Goal: Task Accomplishment & Management: Use online tool/utility

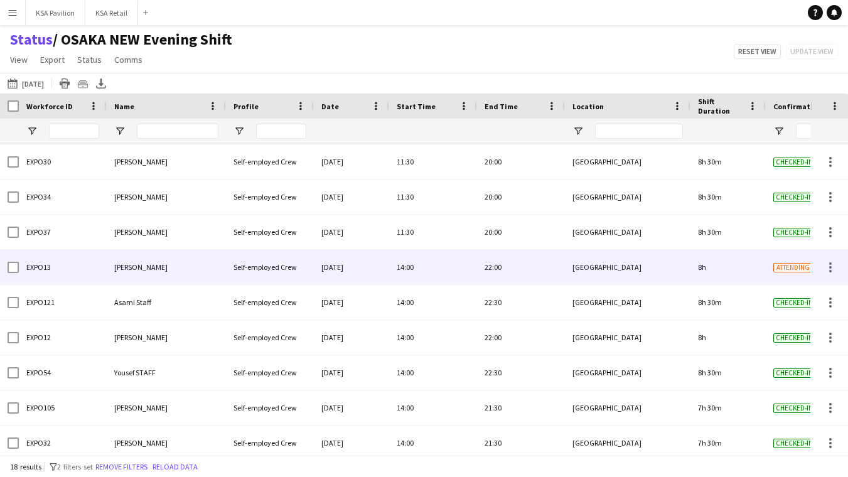
scroll to position [0, 1]
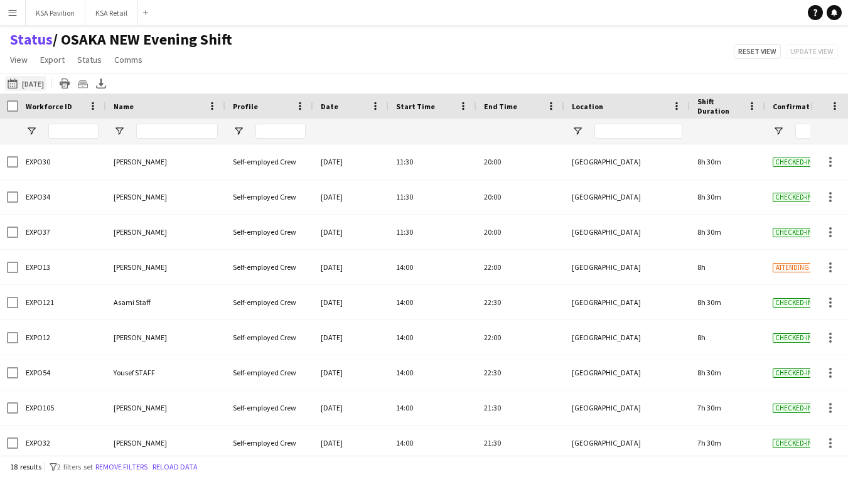
click at [29, 80] on button "28-08-2025 to 03-09-2025 Today" at bounding box center [25, 83] width 41 height 15
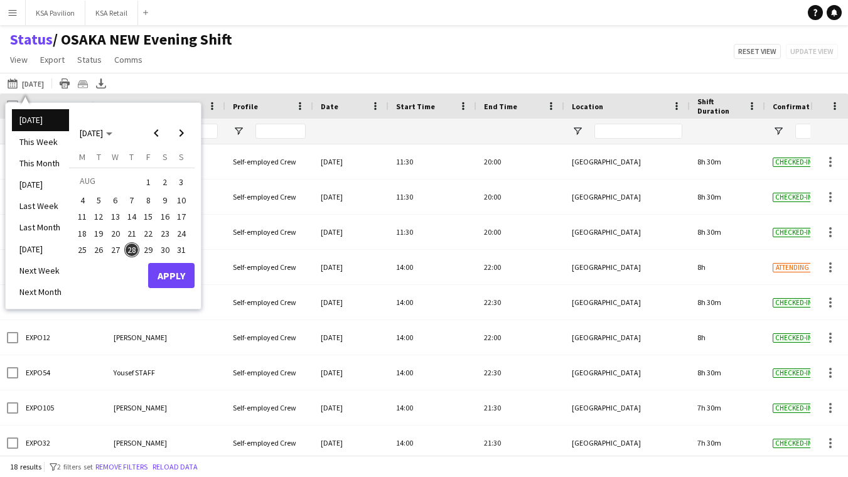
click at [130, 243] on span "28" at bounding box center [131, 249] width 15 height 15
click at [176, 269] on button "Apply" at bounding box center [171, 275] width 46 height 25
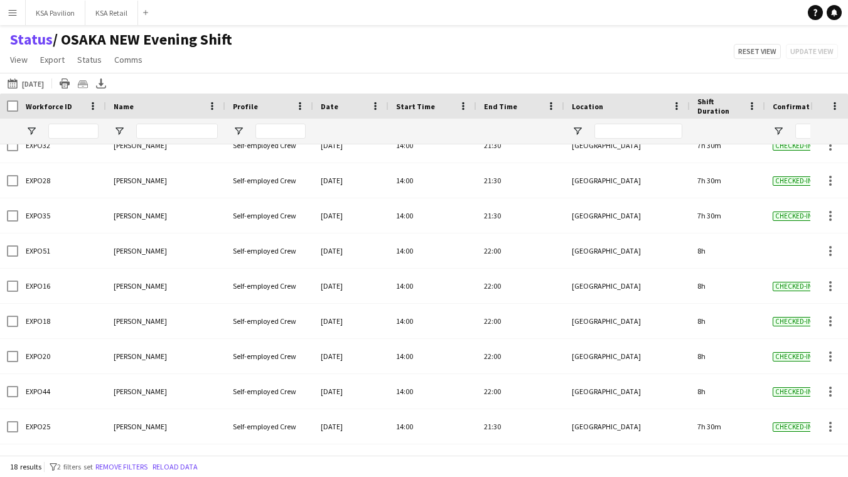
scroll to position [0, 0]
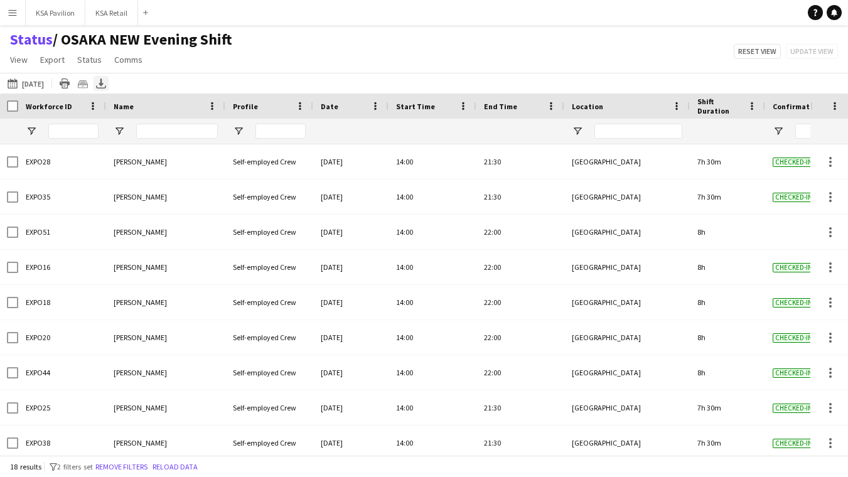
click at [104, 85] on icon "Export XLSX" at bounding box center [101, 83] width 10 height 10
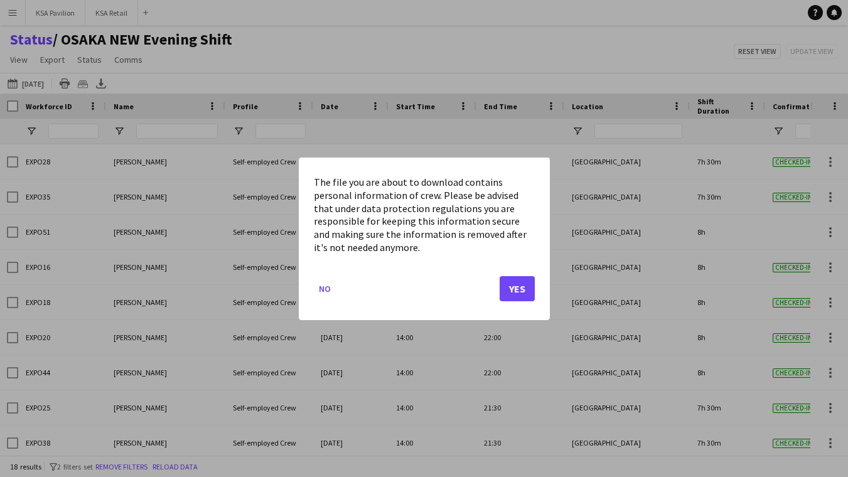
click at [527, 288] on button "Yes" at bounding box center [517, 288] width 35 height 25
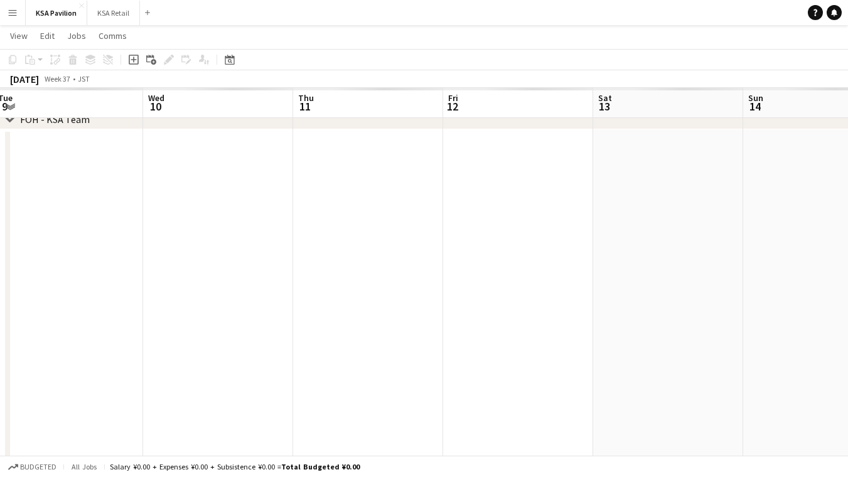
scroll to position [0, 458]
